Goal: Register for event/course

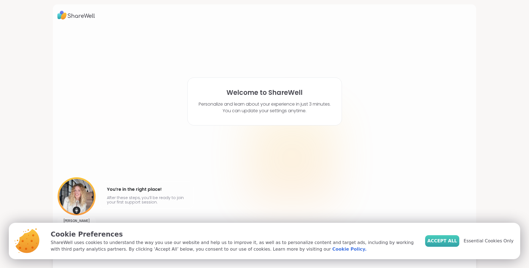
click at [457, 240] on span "Accept All" at bounding box center [443, 241] width 30 height 7
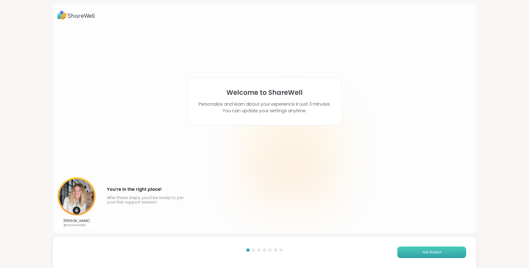
click at [421, 253] on button "Get Started" at bounding box center [432, 252] width 69 height 12
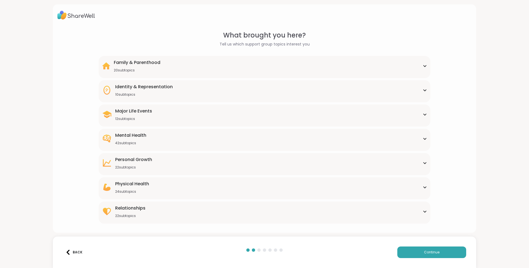
click at [425, 138] on icon at bounding box center [425, 138] width 4 height 3
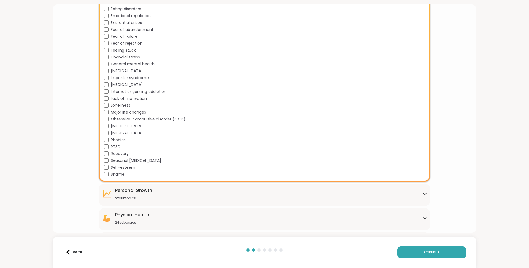
scroll to position [246, 0]
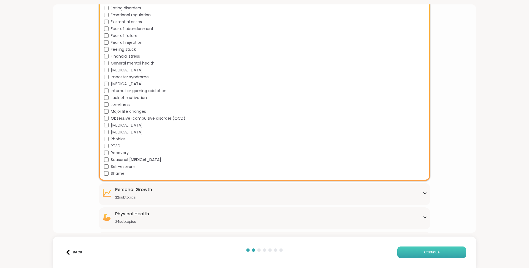
click at [433, 252] on span "Continue" at bounding box center [431, 252] width 15 height 5
